Goal: Task Accomplishment & Management: Manage account settings

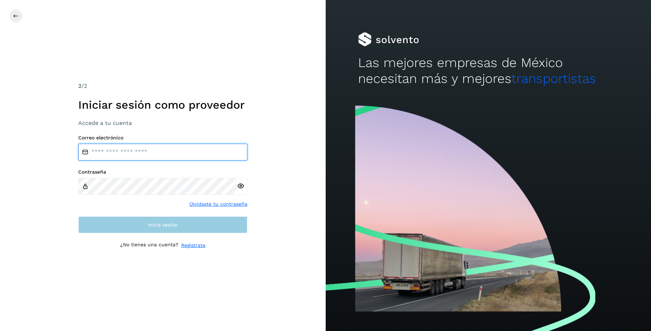
type input "**********"
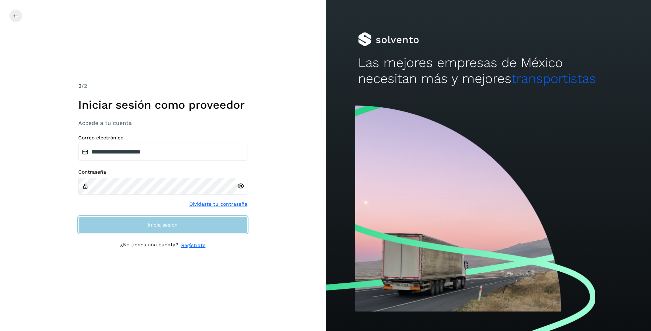
click at [160, 225] on span "Inicia sesión" at bounding box center [163, 224] width 30 height 5
